Goal: Task Accomplishment & Management: Use online tool/utility

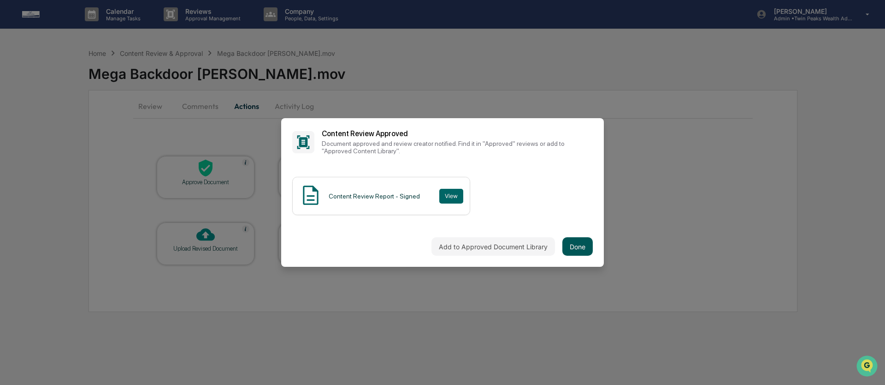
click at [582, 248] on button "Done" at bounding box center [578, 246] width 30 height 18
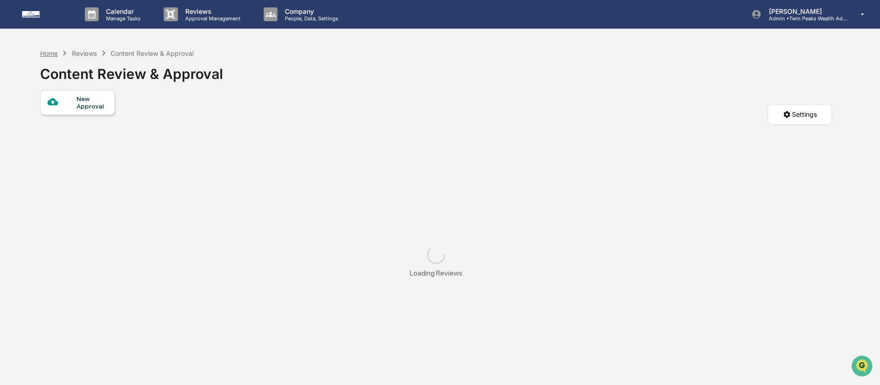
click at [46, 52] on div "Home" at bounding box center [49, 53] width 18 height 8
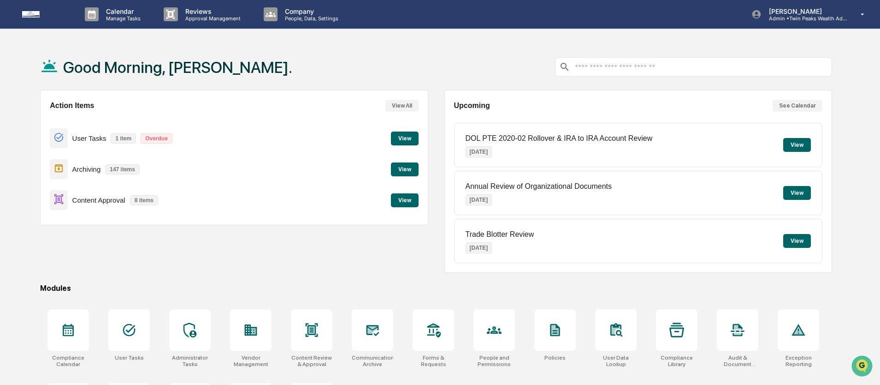
click at [405, 202] on button "View" at bounding box center [405, 200] width 28 height 14
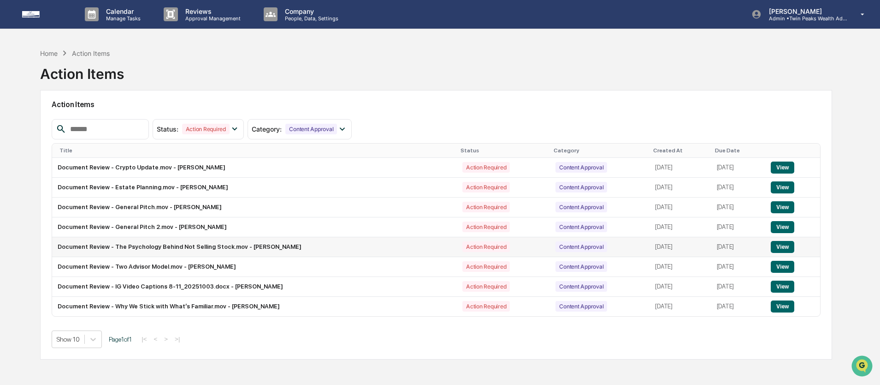
click at [783, 246] on button "View" at bounding box center [783, 247] width 24 height 12
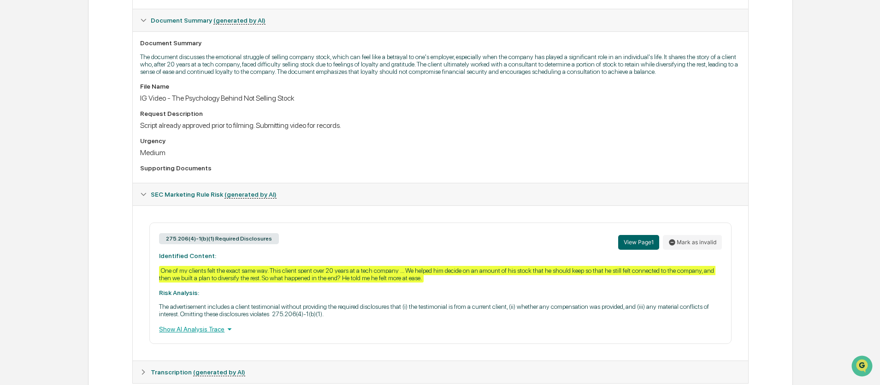
scroll to position [273, 0]
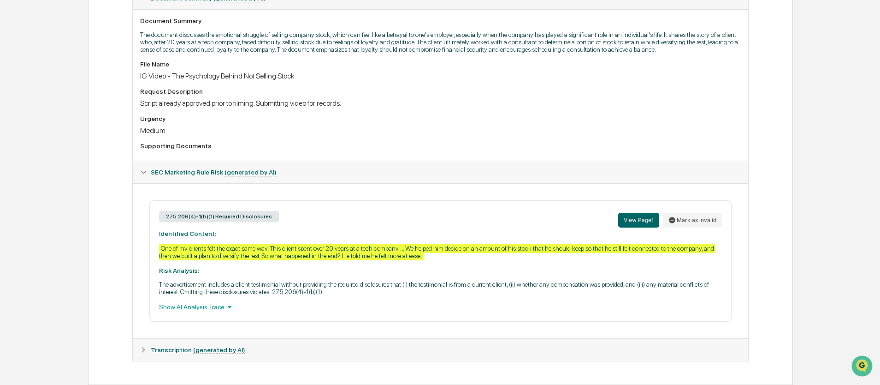
click at [110, 107] on div "Review Comments Actions Activity Log Created By: ‎ ‎ ND [PERSON_NAME] Assigned …" at bounding box center [440, 108] width 705 height 552
click at [109, 96] on div "Review Comments Actions Activity Log Created By: ‎ ‎ ND [PERSON_NAME] Assigned …" at bounding box center [440, 108] width 705 height 552
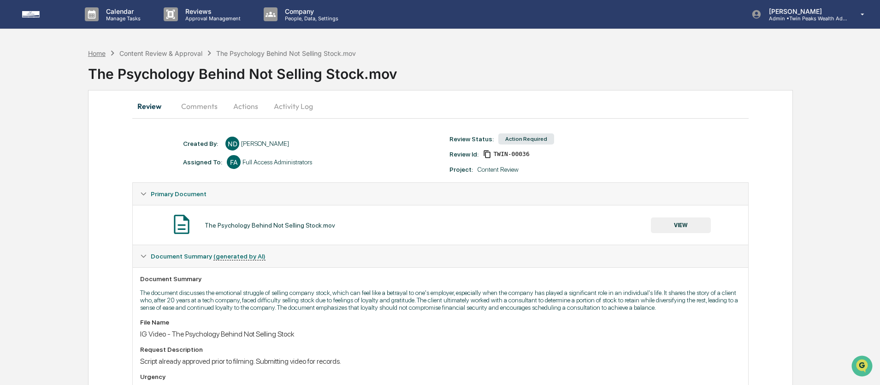
click at [96, 49] on div "Home" at bounding box center [97, 53] width 18 height 8
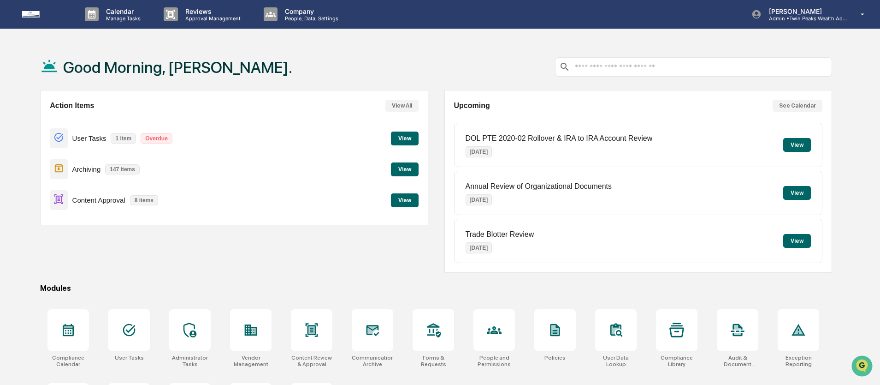
click at [399, 203] on button "View" at bounding box center [405, 200] width 28 height 14
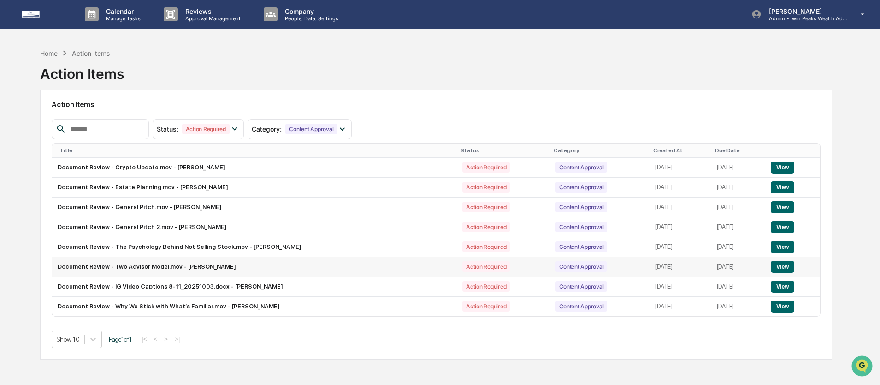
click at [794, 270] on button "View" at bounding box center [783, 267] width 24 height 12
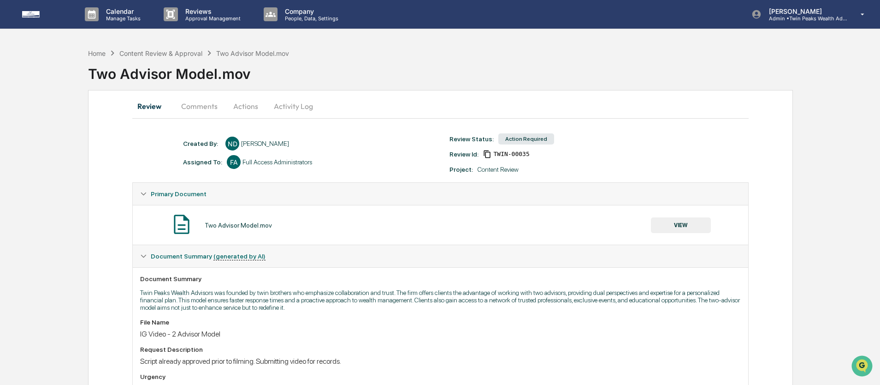
click at [25, 11] on img at bounding box center [44, 14] width 44 height 6
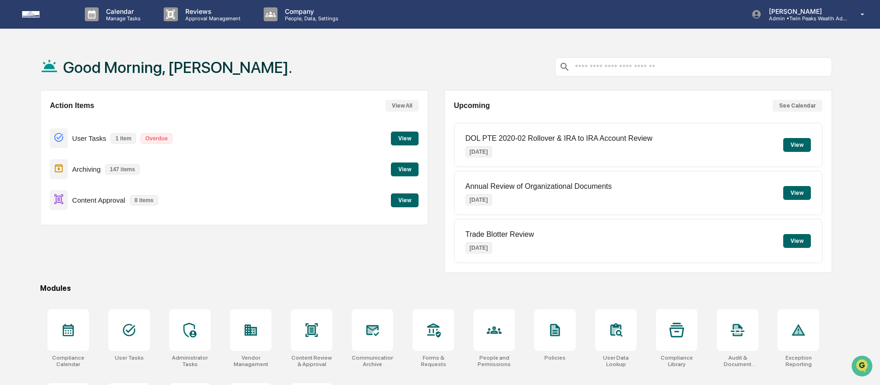
click at [401, 197] on button "View" at bounding box center [405, 200] width 28 height 14
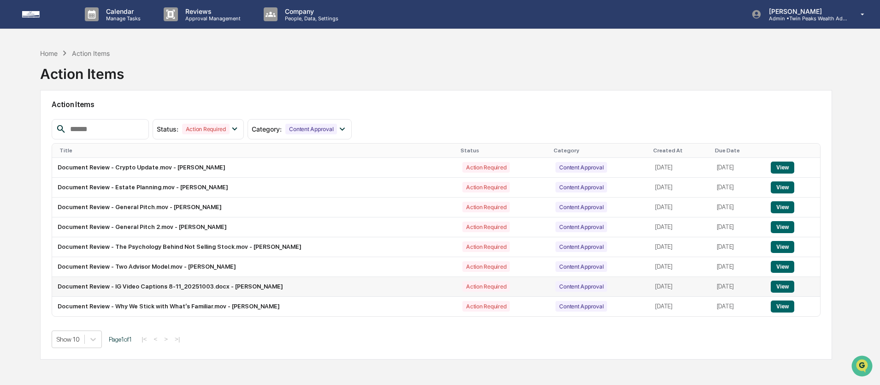
click at [792, 285] on button "View" at bounding box center [783, 286] width 24 height 12
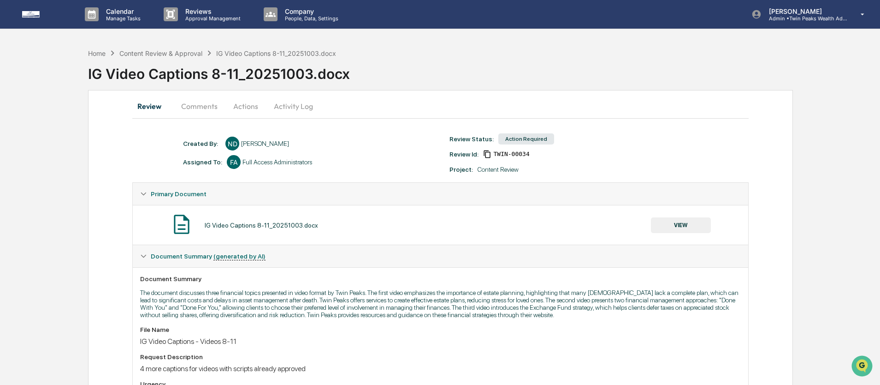
click at [17, 13] on div "Calendar Manage Tasks Reviews Approval Management Company People, Data, Setting…" at bounding box center [440, 14] width 880 height 29
click at [23, 13] on img at bounding box center [44, 14] width 44 height 6
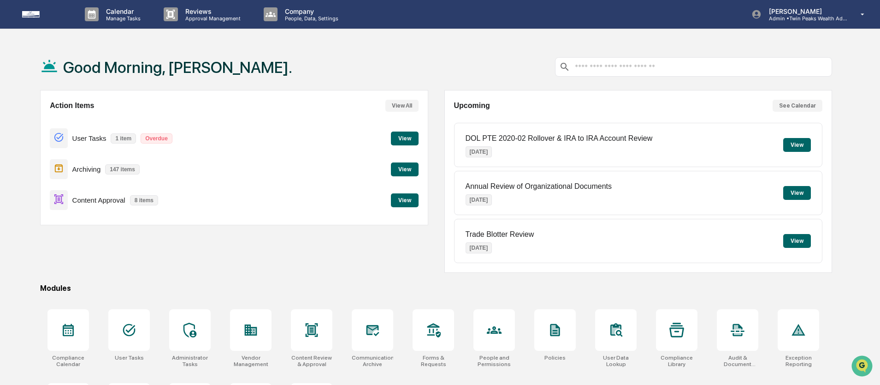
click at [401, 202] on button "View" at bounding box center [405, 200] width 28 height 14
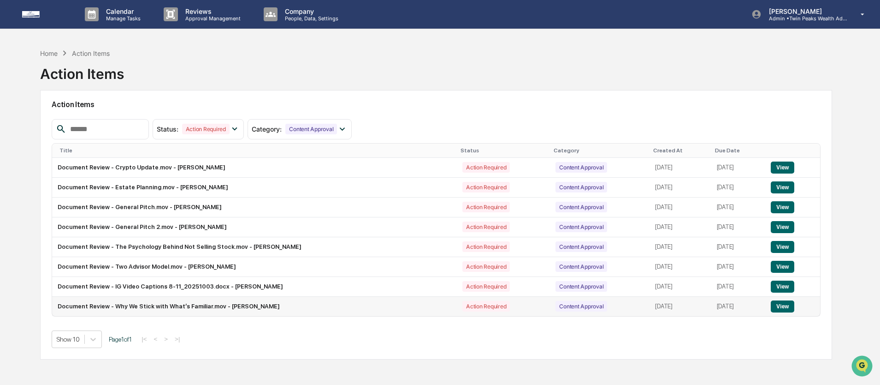
click at [785, 306] on button "View" at bounding box center [783, 306] width 24 height 12
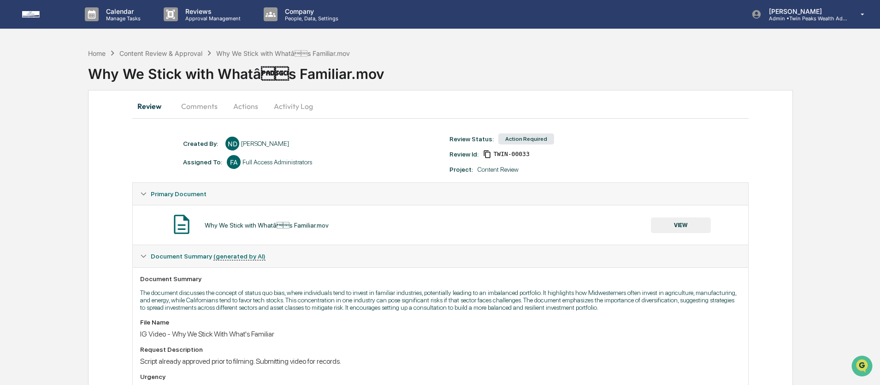
click at [249, 104] on button "Actions" at bounding box center [246, 106] width 42 height 22
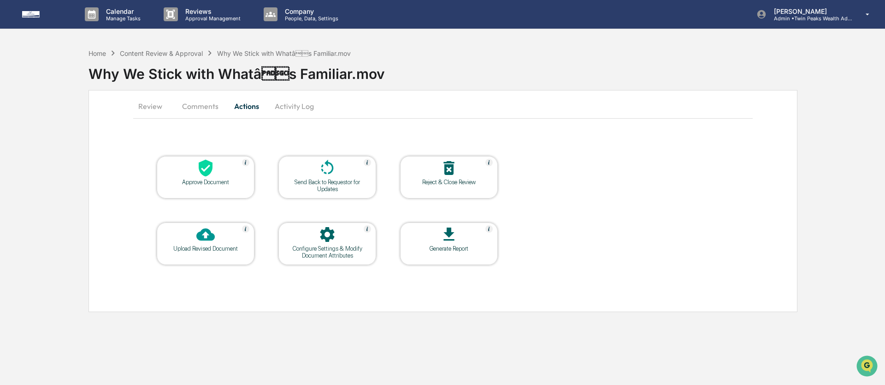
click at [204, 173] on icon at bounding box center [206, 168] width 14 height 17
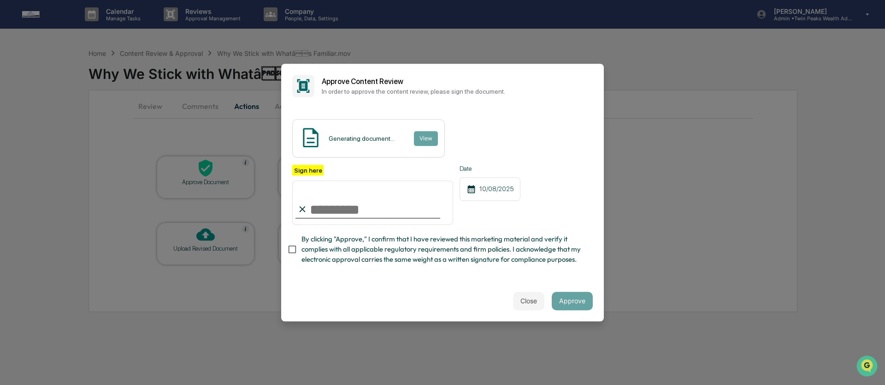
type input "**********"
click at [568, 234] on span "By clicking "Approve," I confirm that I have reviewed this marketing material a…" at bounding box center [444, 249] width 284 height 31
click at [571, 300] on button "Approve" at bounding box center [572, 300] width 41 height 18
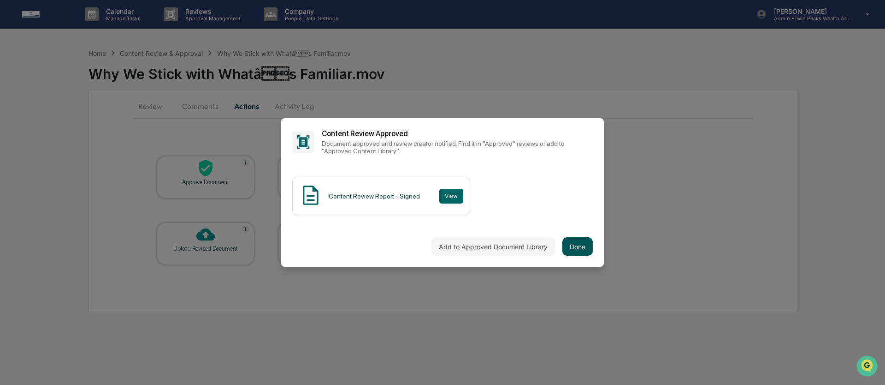
click at [571, 243] on button "Done" at bounding box center [578, 246] width 30 height 18
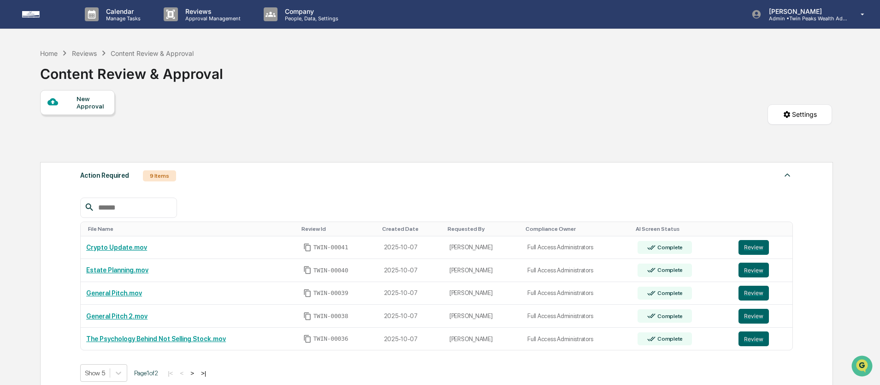
click at [30, 17] on img at bounding box center [44, 14] width 44 height 6
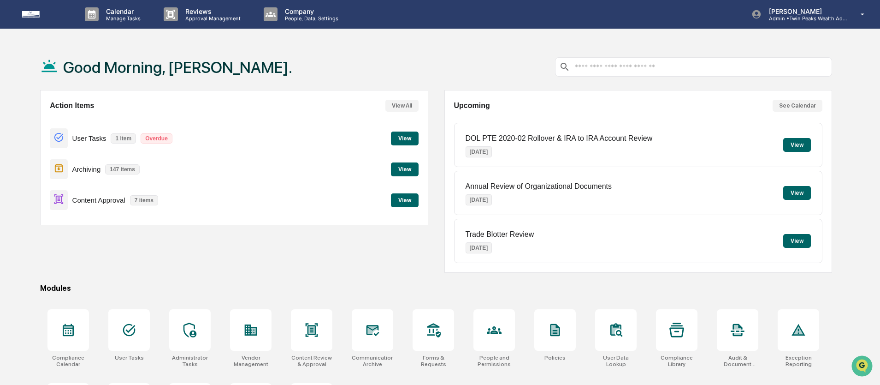
click at [13, 109] on div "Good Morning, [PERSON_NAME]. Action Items View All User Tasks 1 item Overdue Vi…" at bounding box center [440, 245] width 880 height 403
